Goal: Check status: Check status

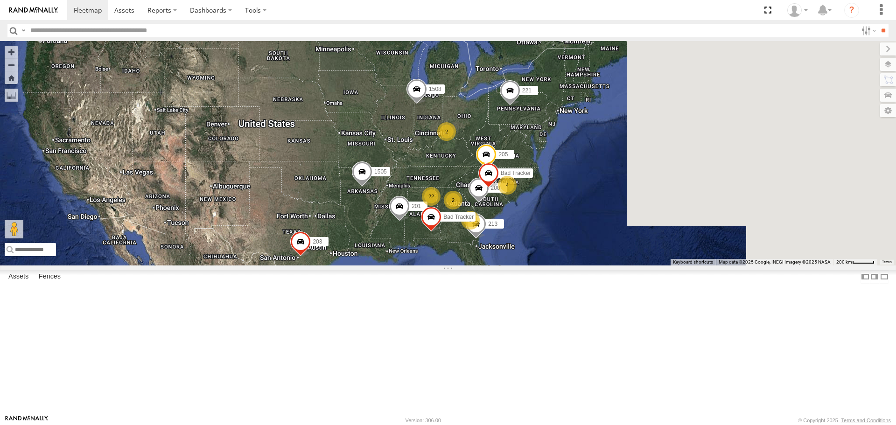
drag, startPoint x: 689, startPoint y: 286, endPoint x: 509, endPoint y: 283, distance: 180.1
click at [410, 222] on span at bounding box center [399, 208] width 21 height 25
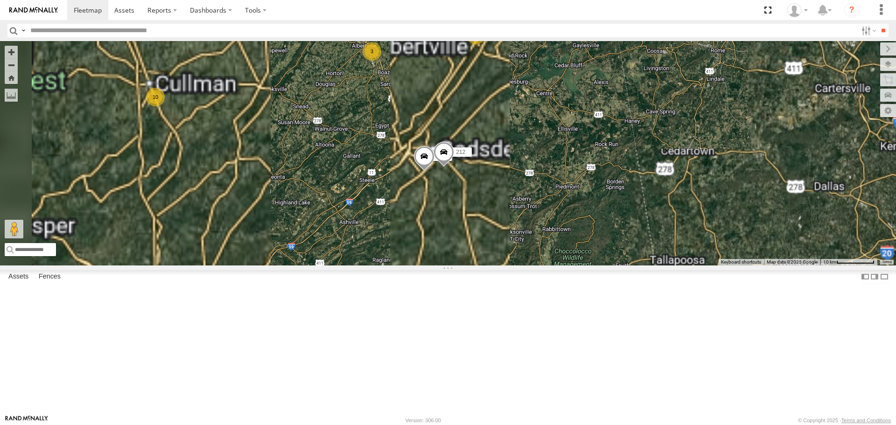
drag, startPoint x: 483, startPoint y: 126, endPoint x: 510, endPoint y: 218, distance: 95.2
click at [510, 218] on div "201 213 205 221 Bad Tracker 200 1502 203 1505 1508 Bad Tracker 201 All Assets I…" at bounding box center [448, 153] width 896 height 224
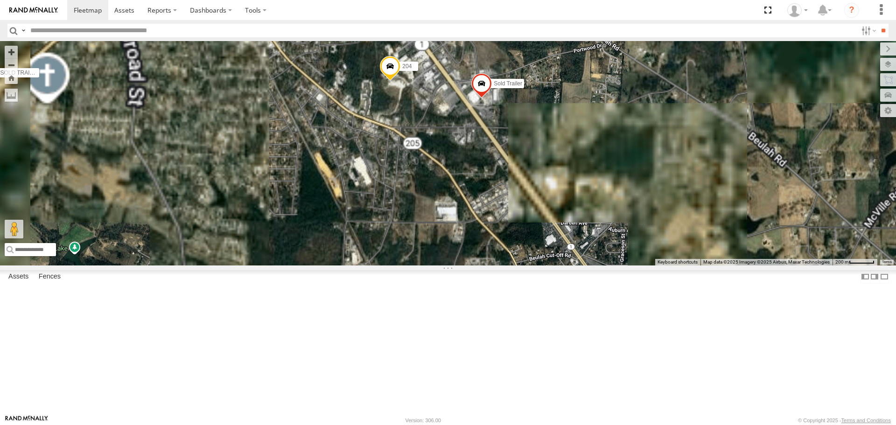
click at [400, 81] on span at bounding box center [390, 68] width 21 height 25
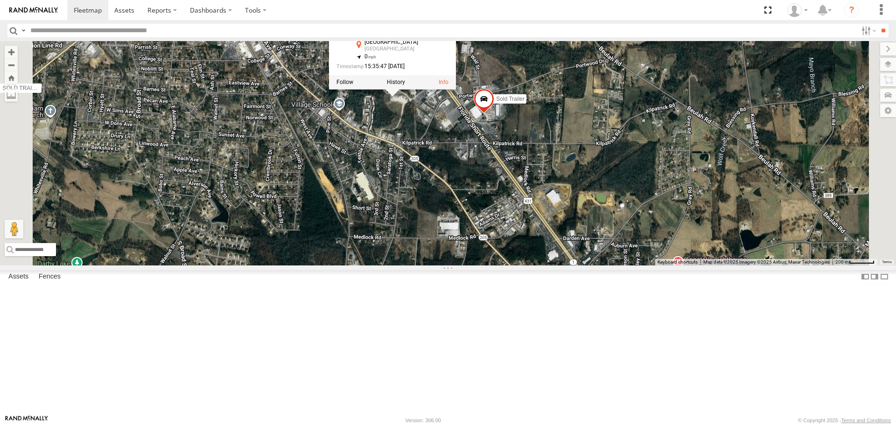
drag, startPoint x: 523, startPoint y: 180, endPoint x: 519, endPoint y: 272, distance: 92.9
click at [519, 265] on div "201 213 205 221 Bad Tracker 200 1502 203 1505 1508 Bad Tracker 215 209 1509 150…" at bounding box center [448, 153] width 896 height 224
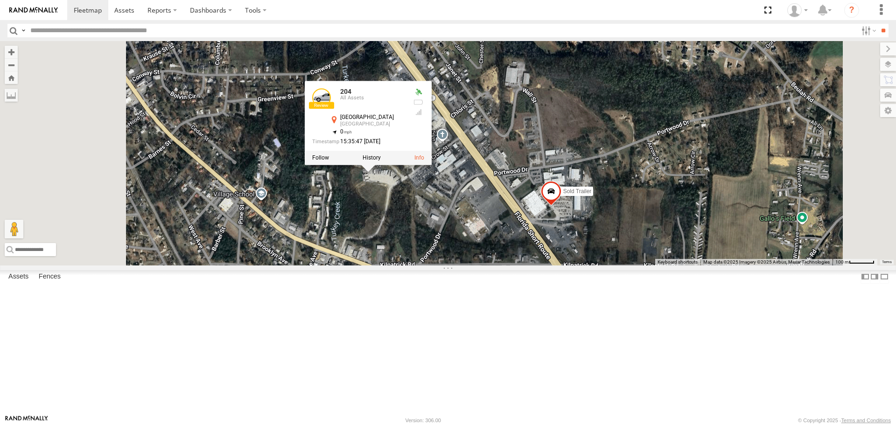
drag, startPoint x: 499, startPoint y: 251, endPoint x: 516, endPoint y: 279, distance: 33.0
click at [516, 265] on div "201 213 205 221 Bad Tracker 200 1502 203 1505 1508 Bad Tracker 215 209 1509 150…" at bounding box center [448, 153] width 896 height 224
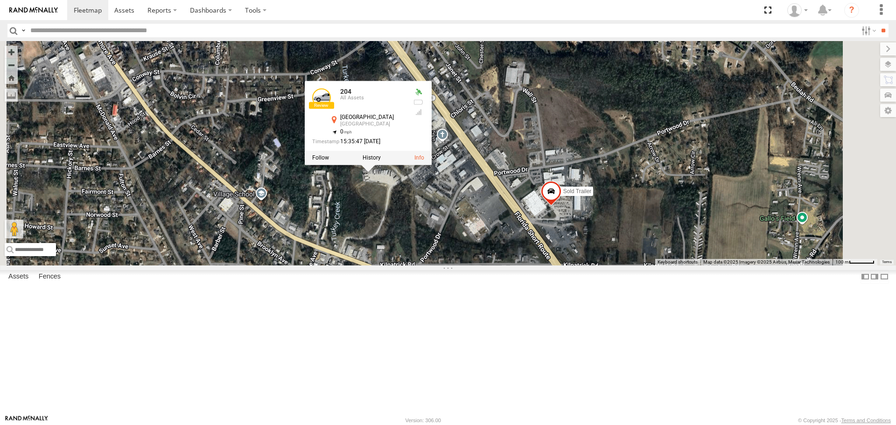
click at [507, 265] on div "201 213 205 221 Bad Tracker 200 1502 203 1505 1508 Bad Tracker 215 209 1509 150…" at bounding box center [448, 153] width 896 height 224
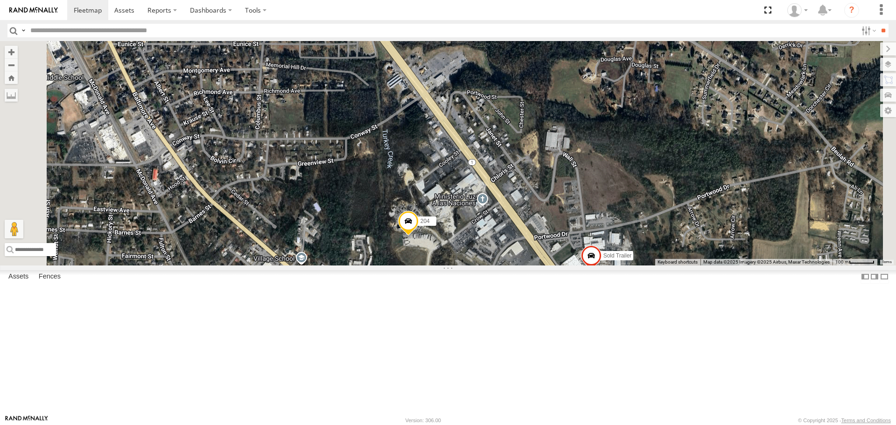
drag, startPoint x: 476, startPoint y: 216, endPoint x: 479, endPoint y: 223, distance: 7.5
click at [479, 223] on div "201 213 205 221 Bad Tracker 200 1502 203 1505 1508 Bad Tracker 215 209 1509 150…" at bounding box center [448, 153] width 896 height 224
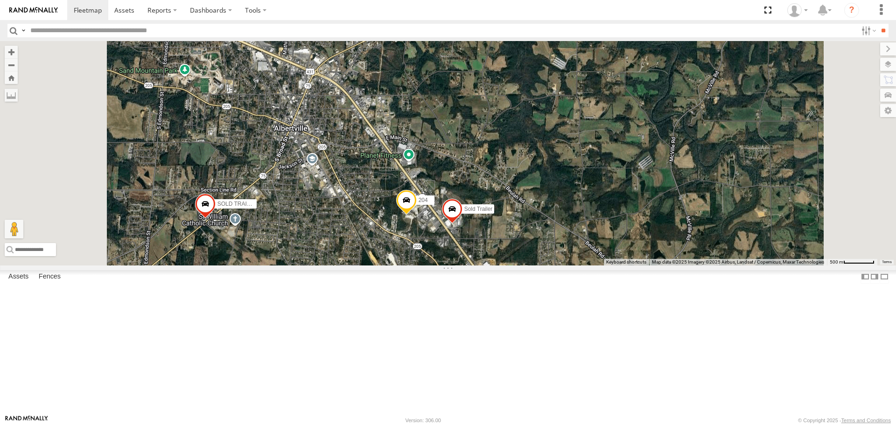
drag, startPoint x: 437, startPoint y: 189, endPoint x: 472, endPoint y: 235, distance: 57.3
click at [472, 235] on div "201 213 205 221 Bad Tracker 200 1502 203 1505 1508 Bad Tracker 215 209 1509 150…" at bounding box center [448, 153] width 896 height 224
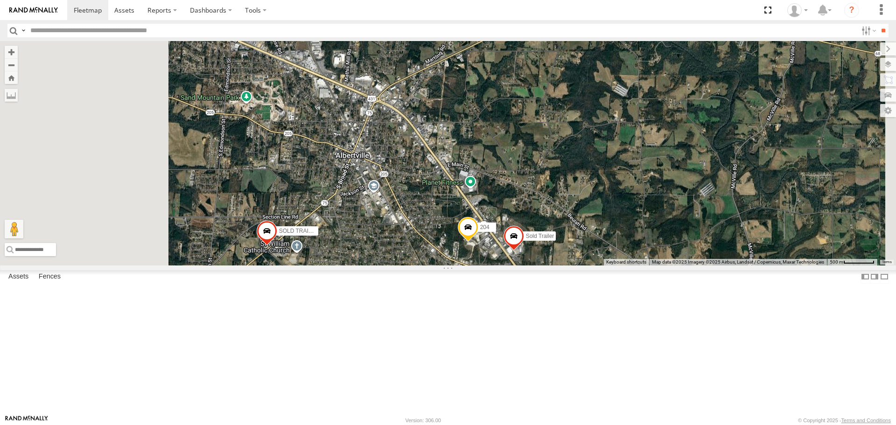
drag, startPoint x: 436, startPoint y: 241, endPoint x: 503, endPoint y: 272, distance: 73.7
click at [503, 265] on div "201 213 205 221 Bad Tracker 200 1502 203 1505 1508 Bad Tracker 215 209 1509 150…" at bounding box center [448, 153] width 896 height 224
